Goal: Information Seeking & Learning: Learn about a topic

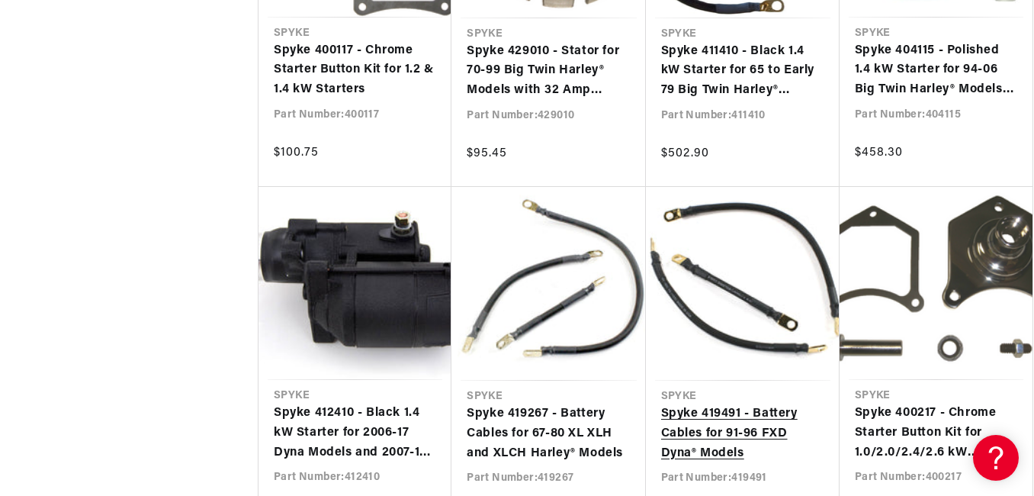
scroll to position [0, 570]
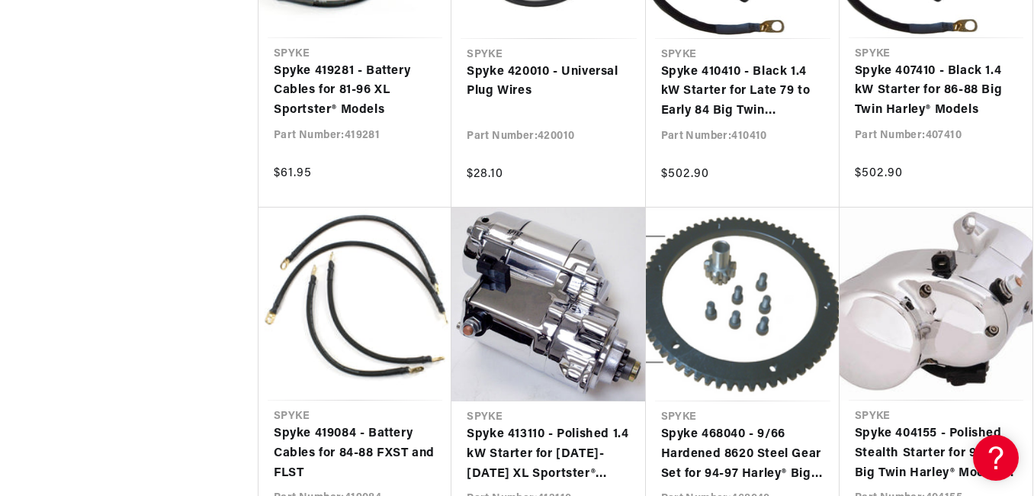
scroll to position [3351, 0]
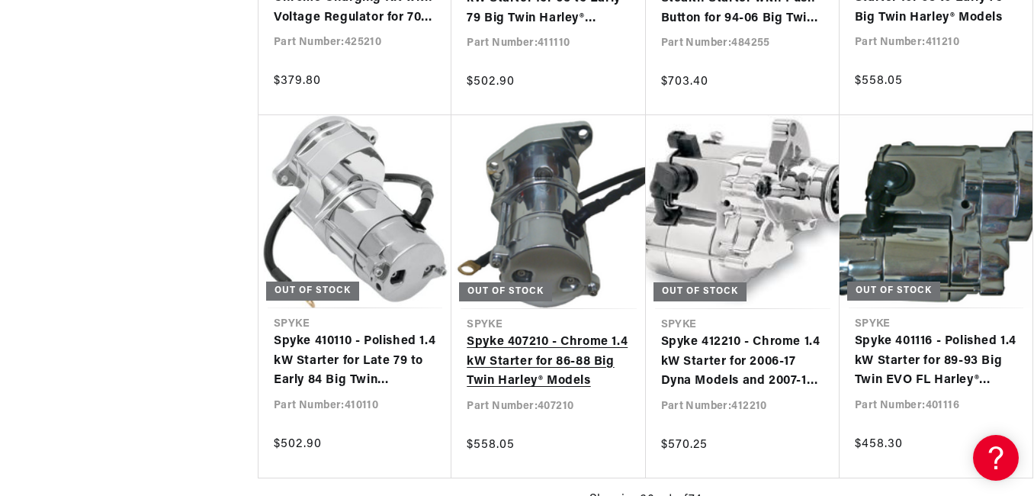
scroll to position [0, 570]
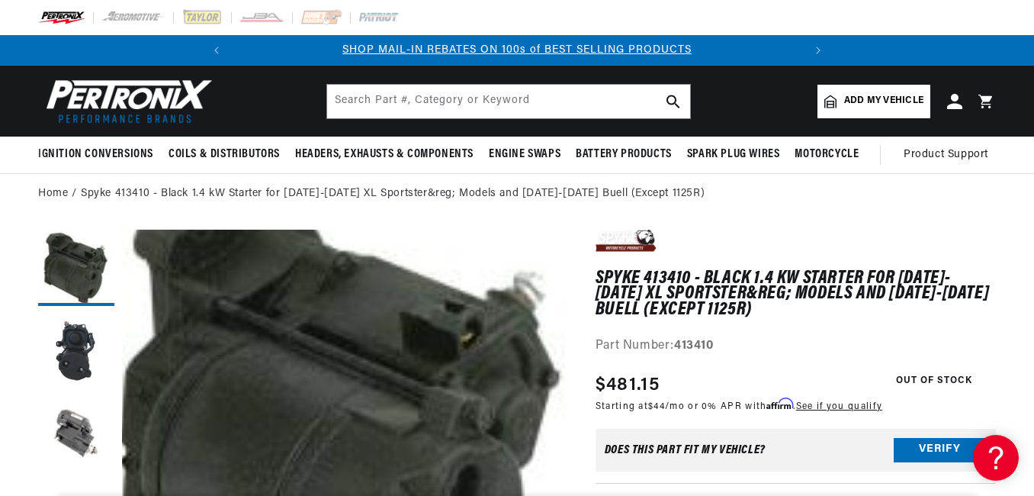
scroll to position [0, 570]
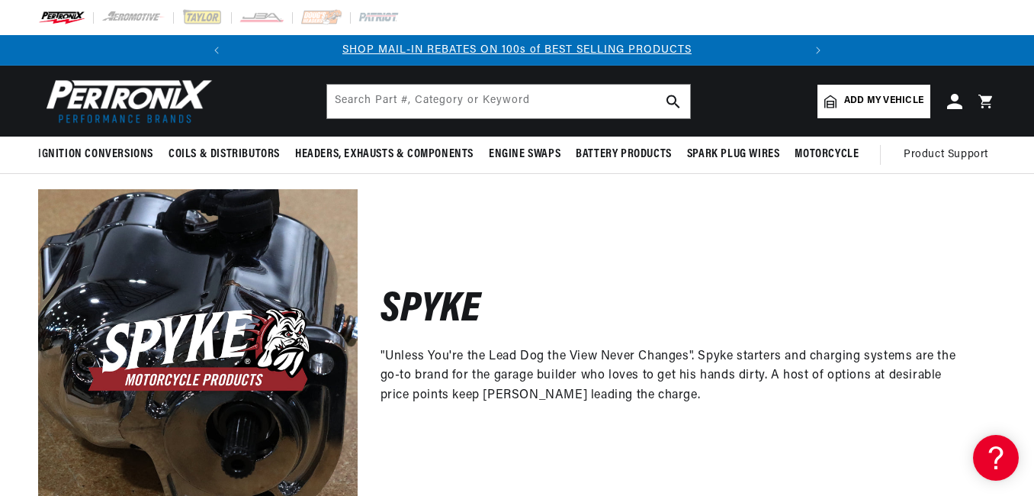
scroll to position [0, 570]
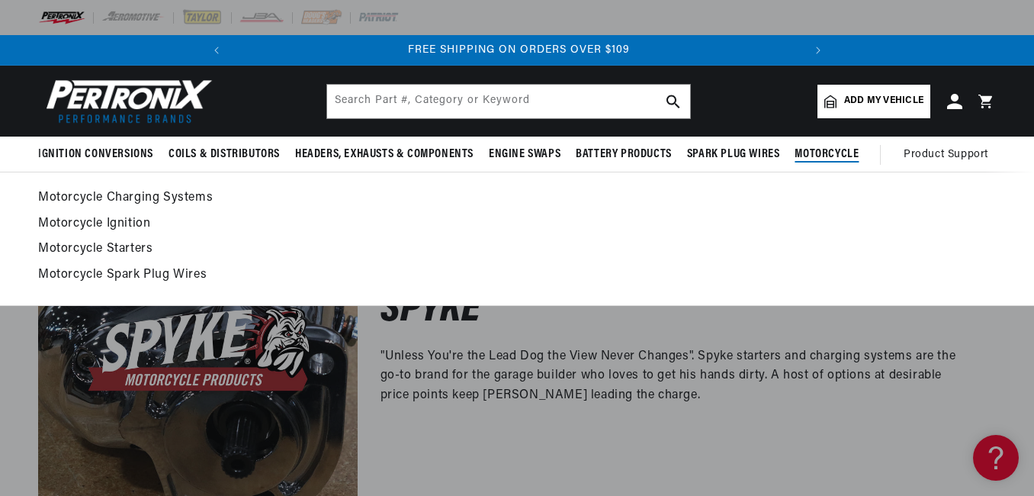
click at [90, 248] on link "Motorcycle Starters" at bounding box center [517, 249] width 958 height 21
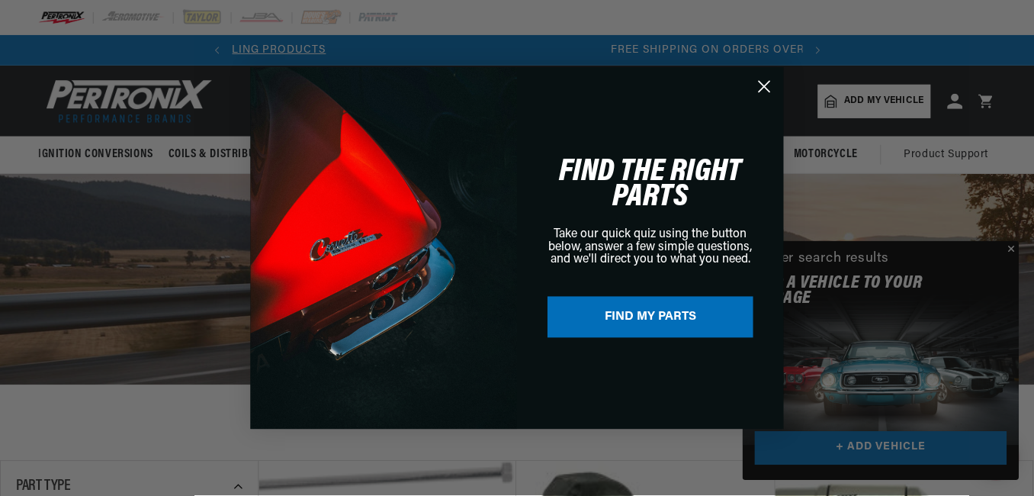
scroll to position [0, 570]
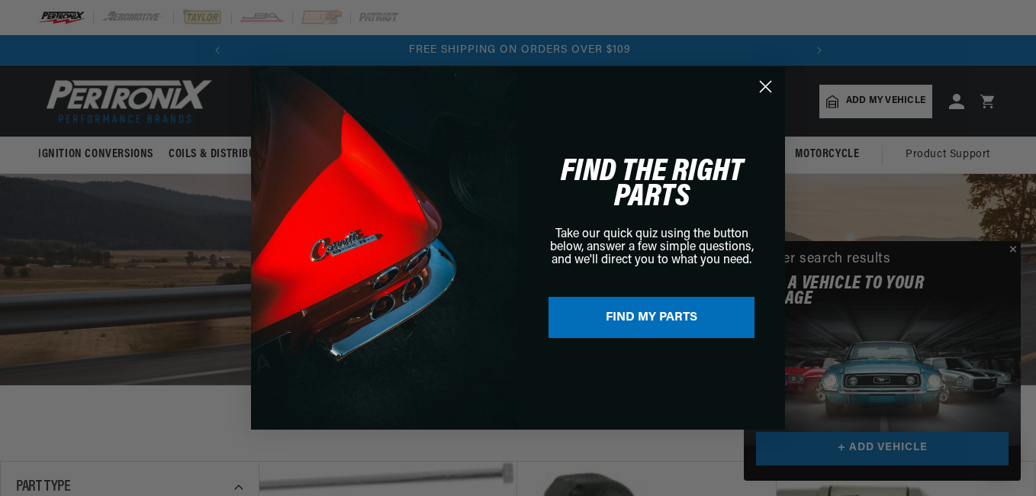
click at [766, 88] on circle "Close dialog" at bounding box center [765, 85] width 25 height 25
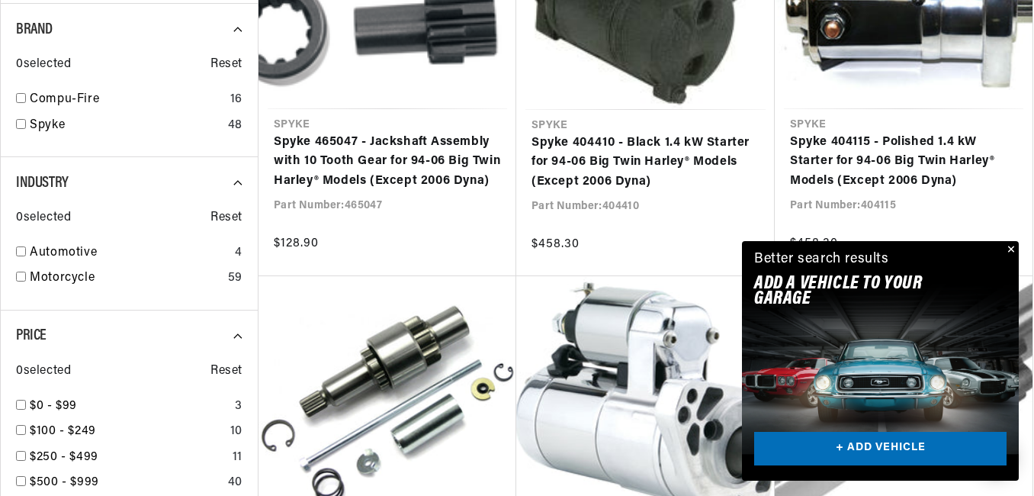
scroll to position [0, 0]
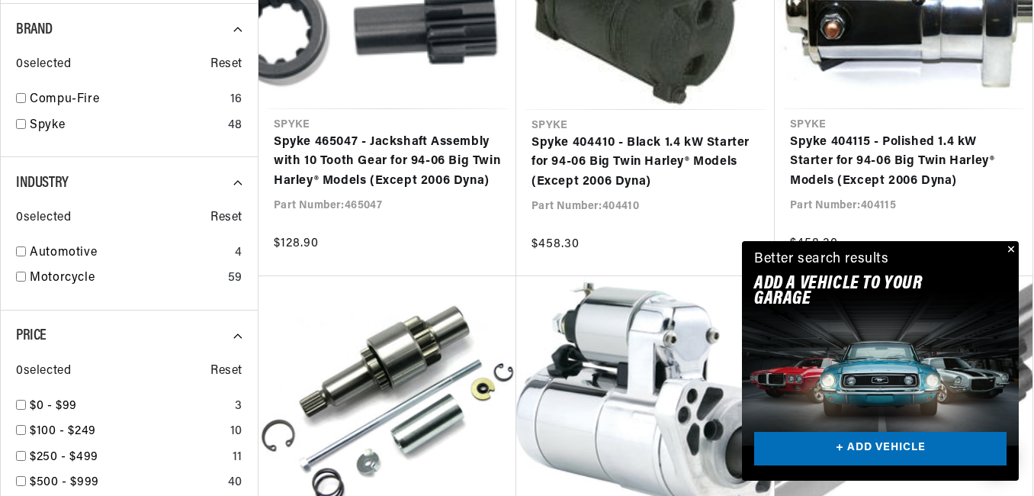
click at [1009, 249] on button "Close" at bounding box center [1010, 250] width 18 height 18
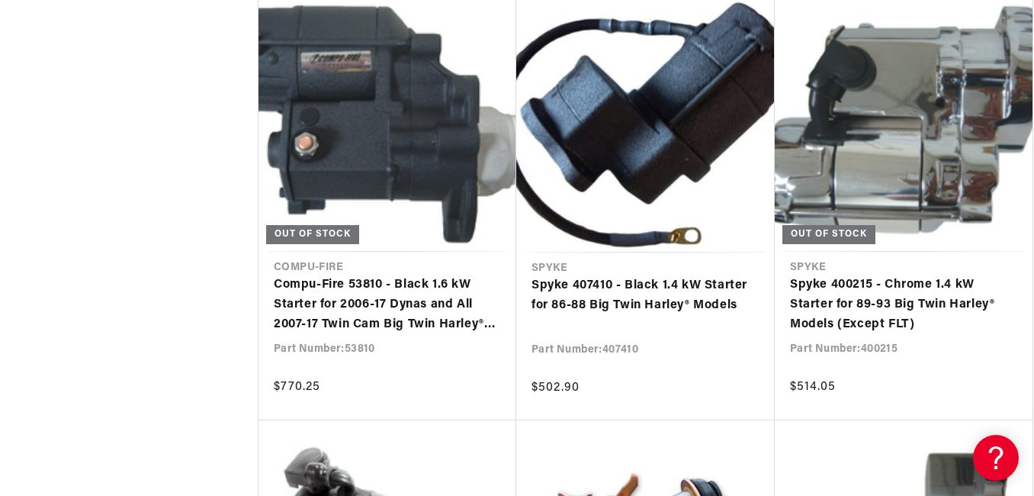
scroll to position [3204, 0]
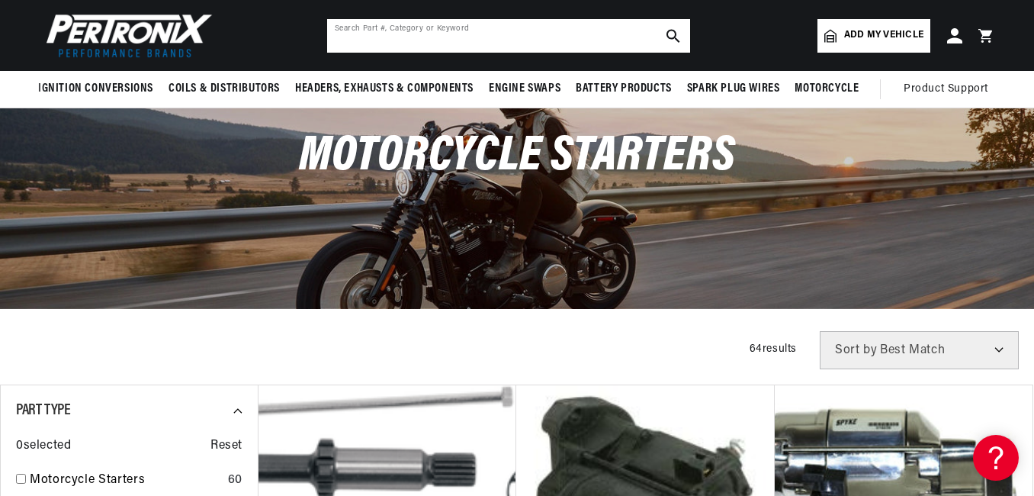
click at [534, 40] on input "text" at bounding box center [508, 36] width 363 height 34
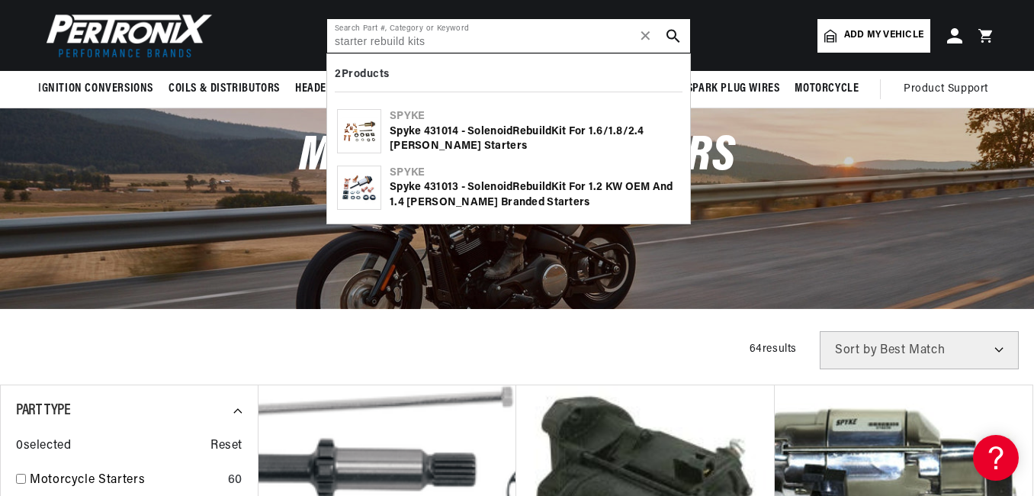
type input "starter rebuild kits"
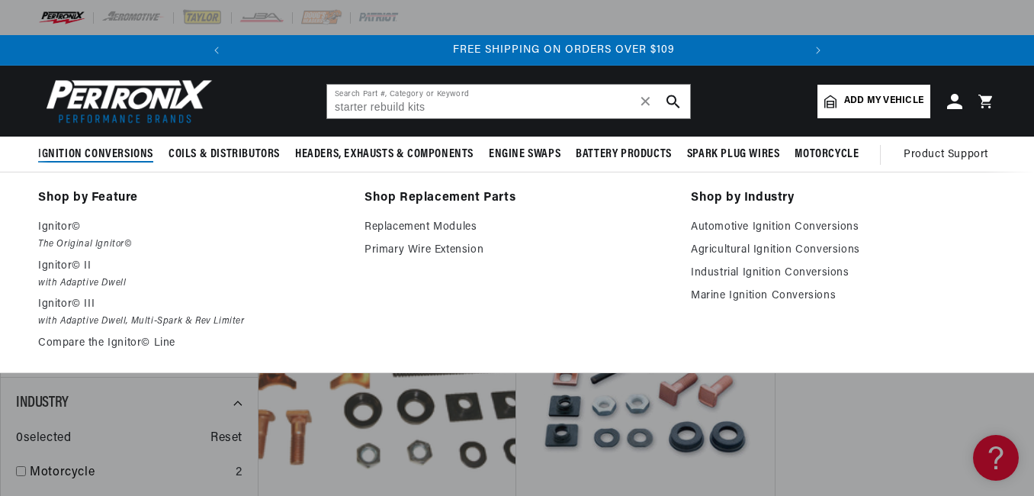
scroll to position [0, 570]
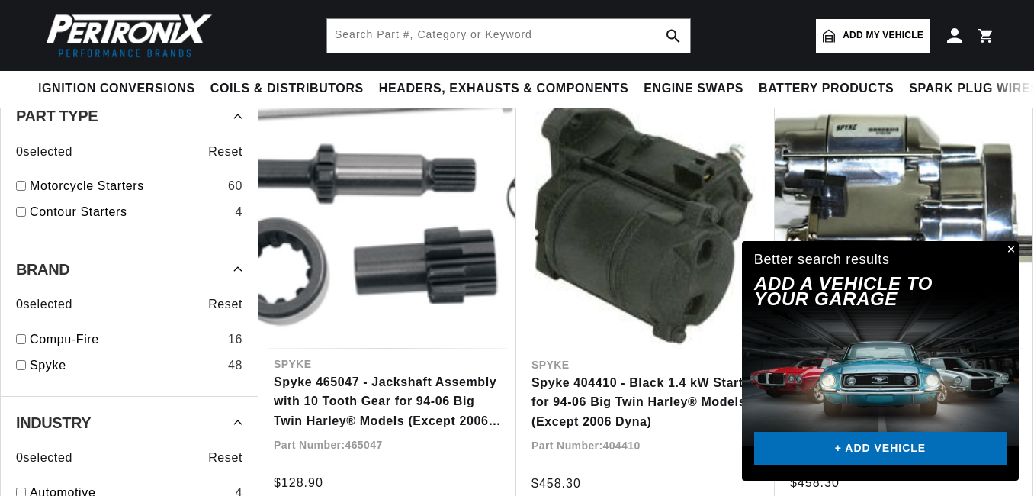
scroll to position [305, 0]
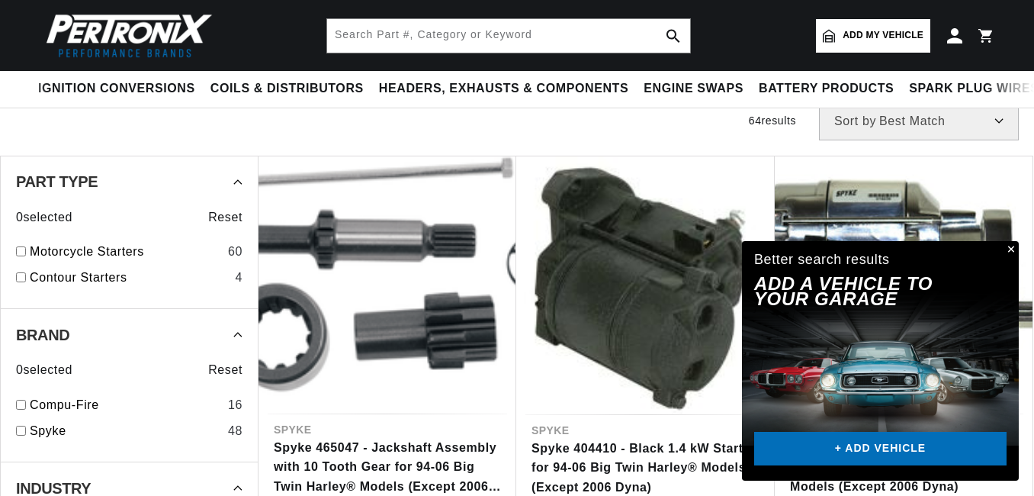
click at [1009, 246] on button "Close" at bounding box center [1010, 250] width 18 height 18
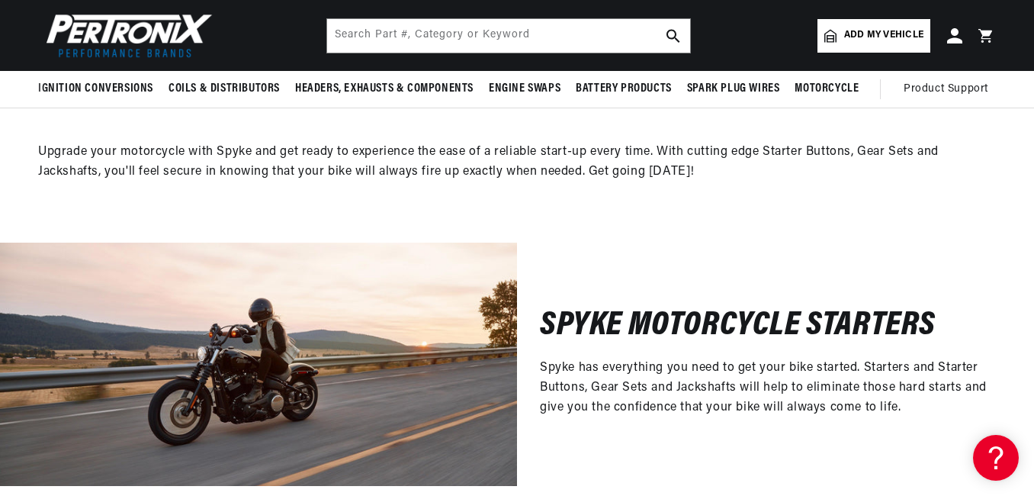
scroll to position [0, 570]
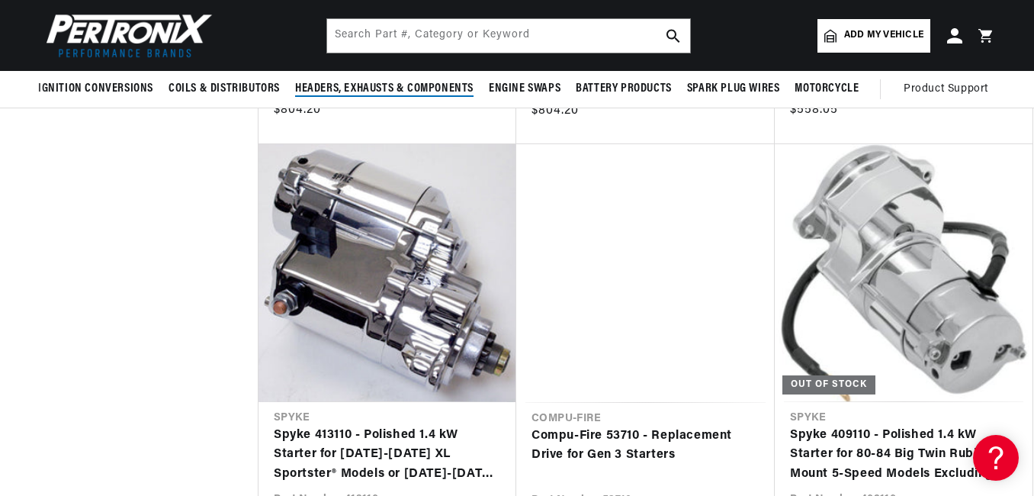
scroll to position [0, 570]
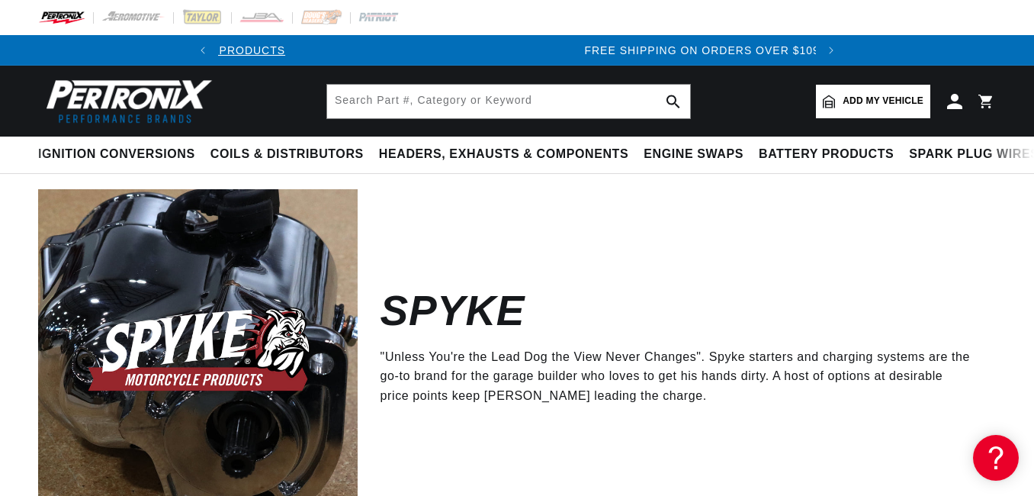
scroll to position [0, 586]
